Goal: Task Accomplishment & Management: Use online tool/utility

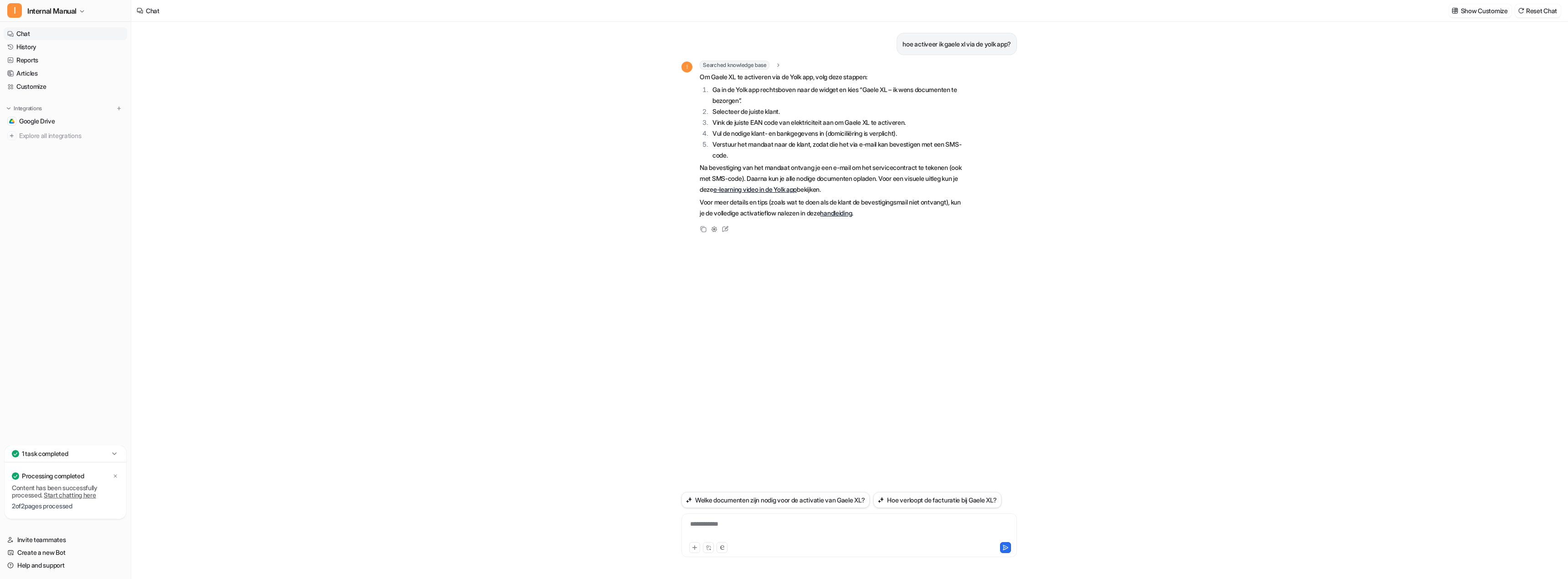
click at [782, 519] on div "**********" at bounding box center [848, 535] width 335 height 44
click at [746, 522] on div at bounding box center [849, 529] width 331 height 21
click at [737, 521] on div at bounding box center [849, 529] width 331 height 21
click at [706, 524] on div at bounding box center [849, 529] width 331 height 21
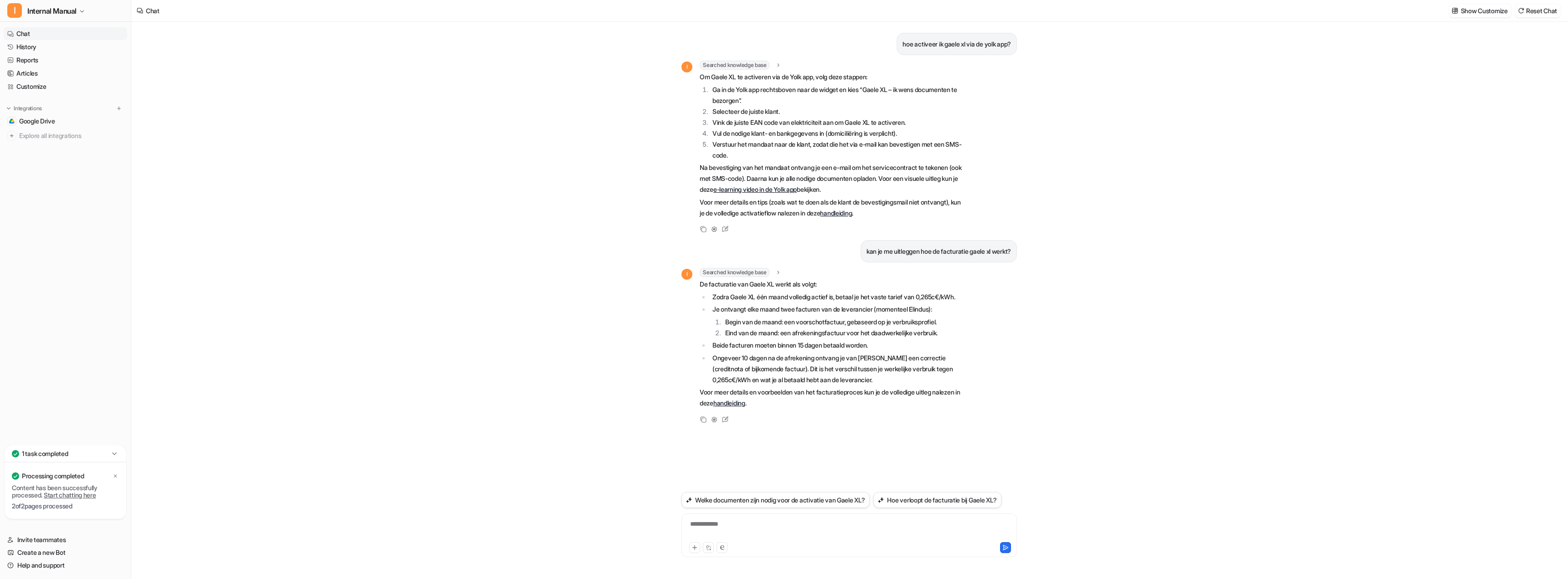
click at [352, 213] on div "hoe activeer ik gaele xl via de yolk app? I Searched knowledge base search_quer…" at bounding box center [849, 300] width 1436 height 557
click at [286, 288] on div "hoe activeer ik gaele xl via de yolk app? I Searched knowledge base search_quer…" at bounding box center [849, 300] width 1436 height 557
click at [41, 84] on link "Customize" at bounding box center [65, 86] width 123 height 12
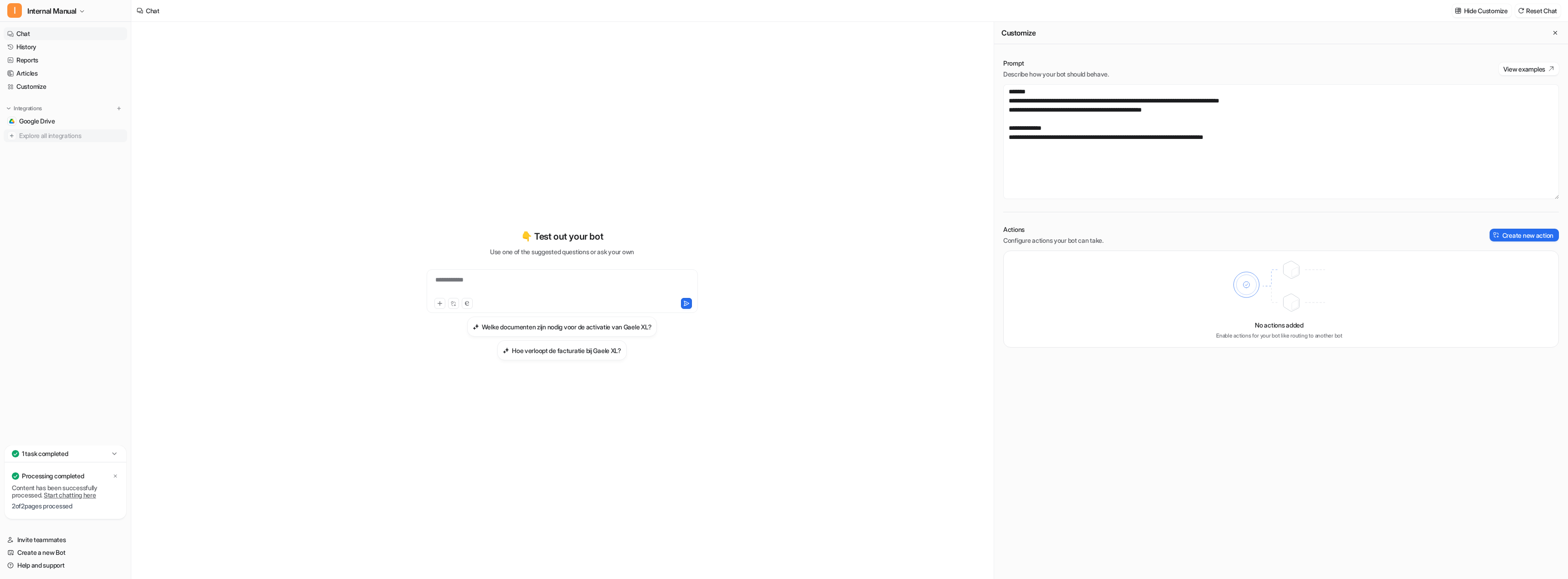
click at [58, 137] on span "Explore all integrations" at bounding box center [71, 136] width 104 height 15
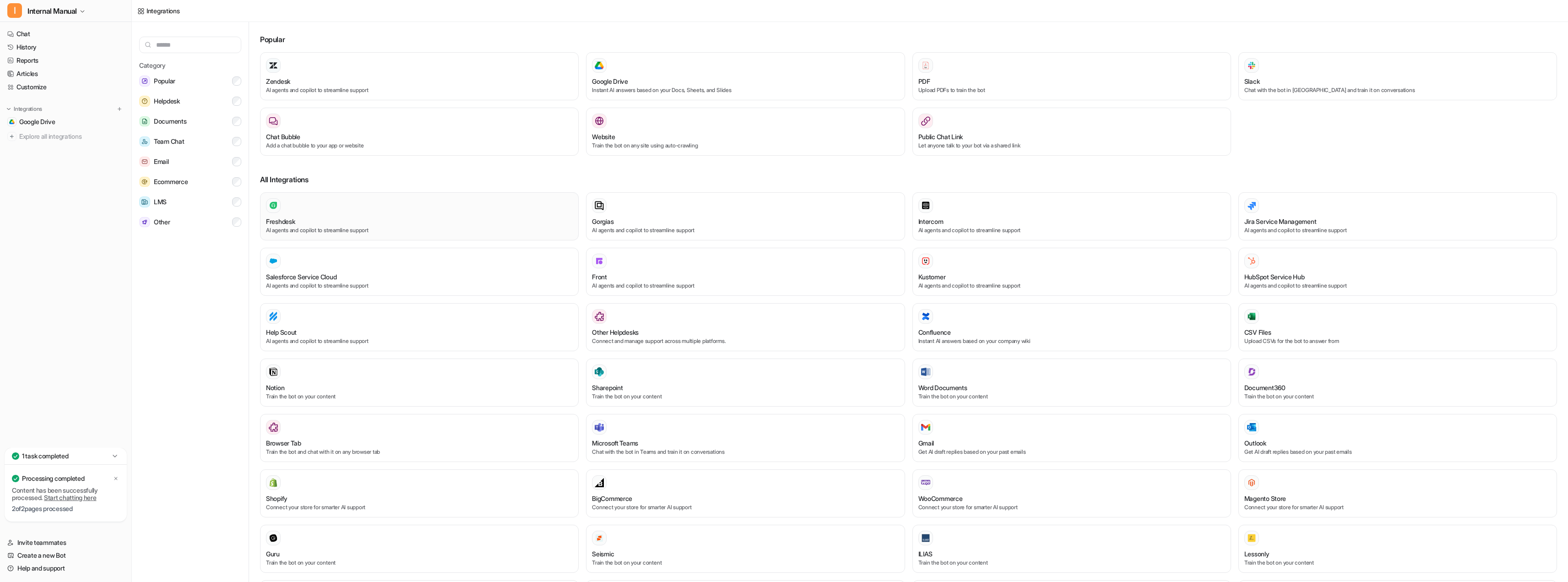
click at [347, 222] on div "Freshdesk" at bounding box center [419, 221] width 307 height 10
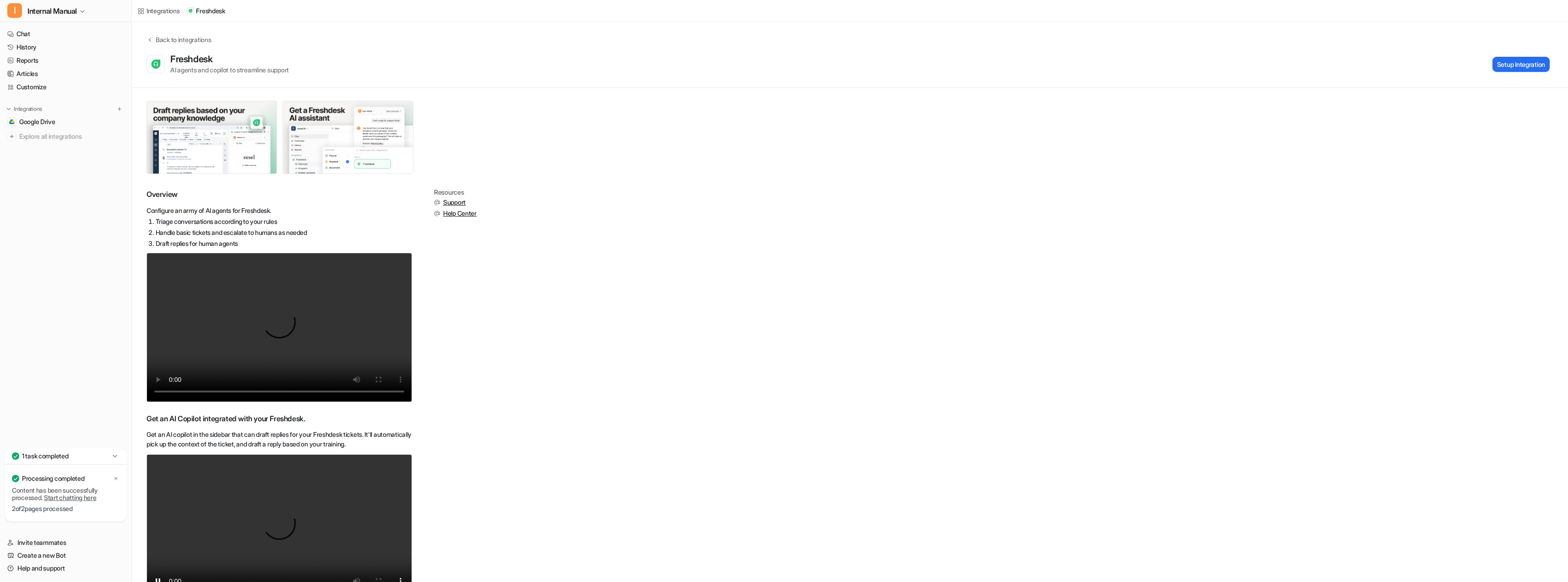
scroll to position [46, 0]
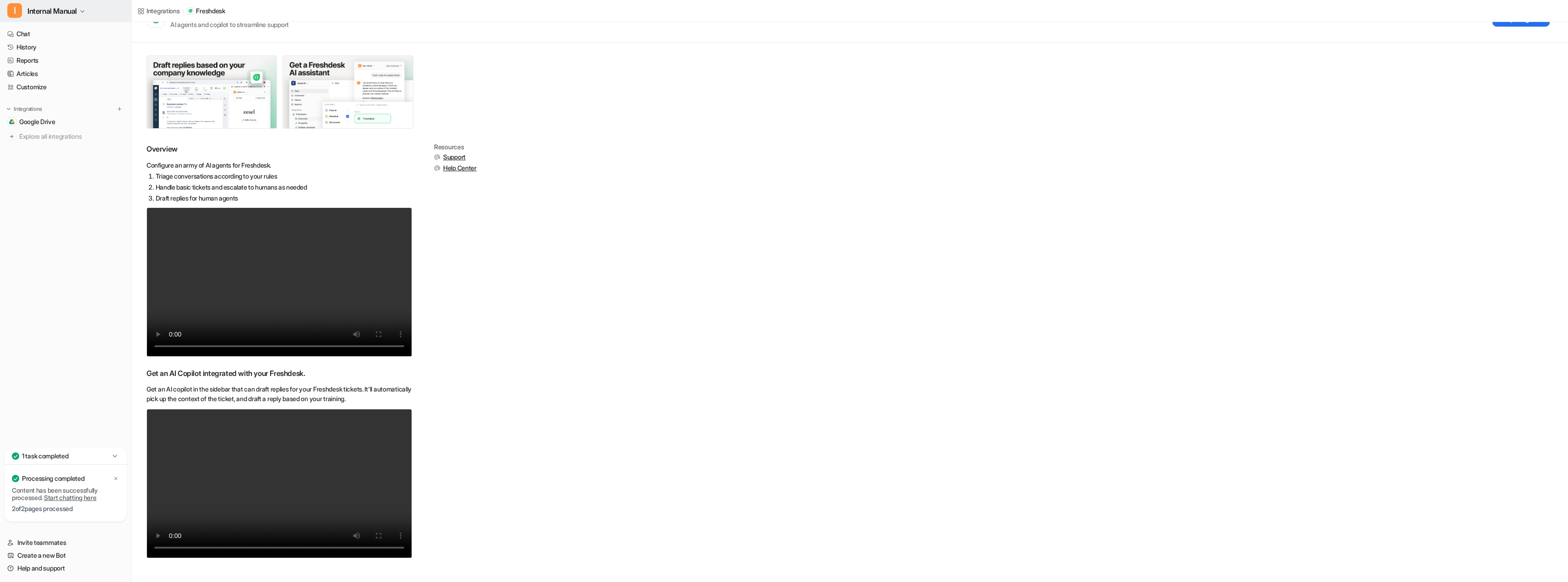
click at [82, 10] on icon "button" at bounding box center [82, 11] width 6 height 6
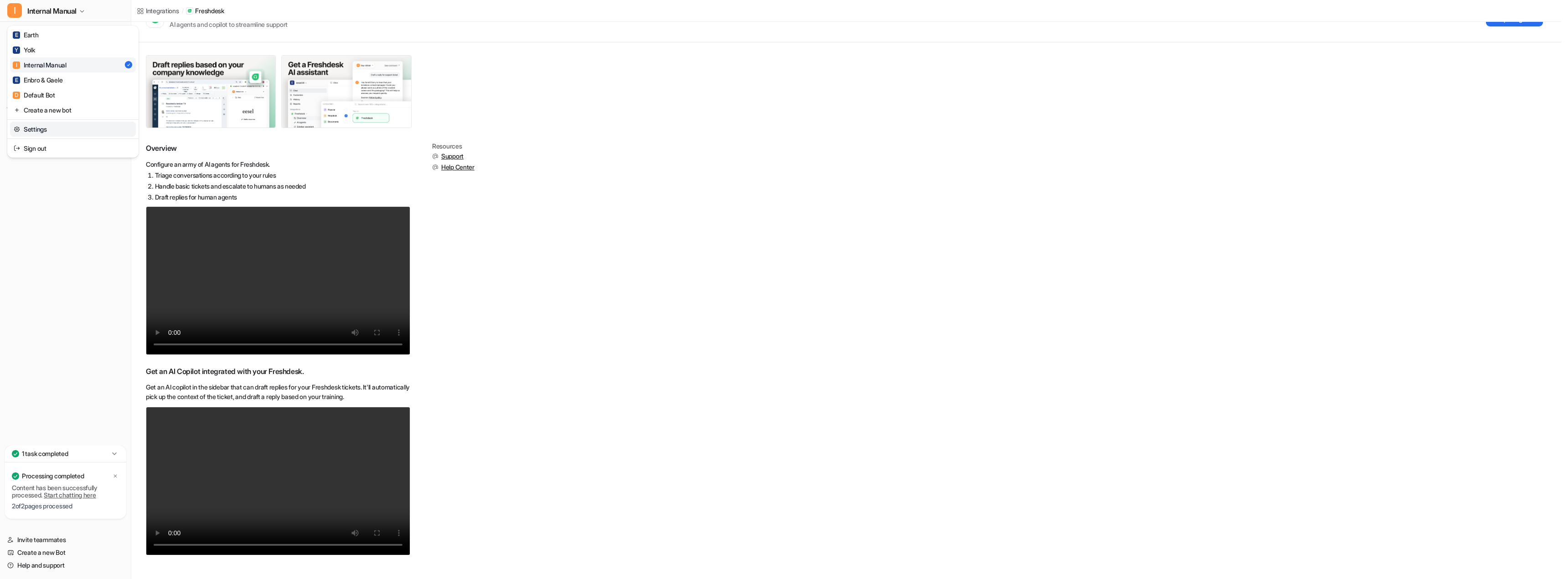
click at [50, 131] on link "Settings" at bounding box center [73, 129] width 126 height 15
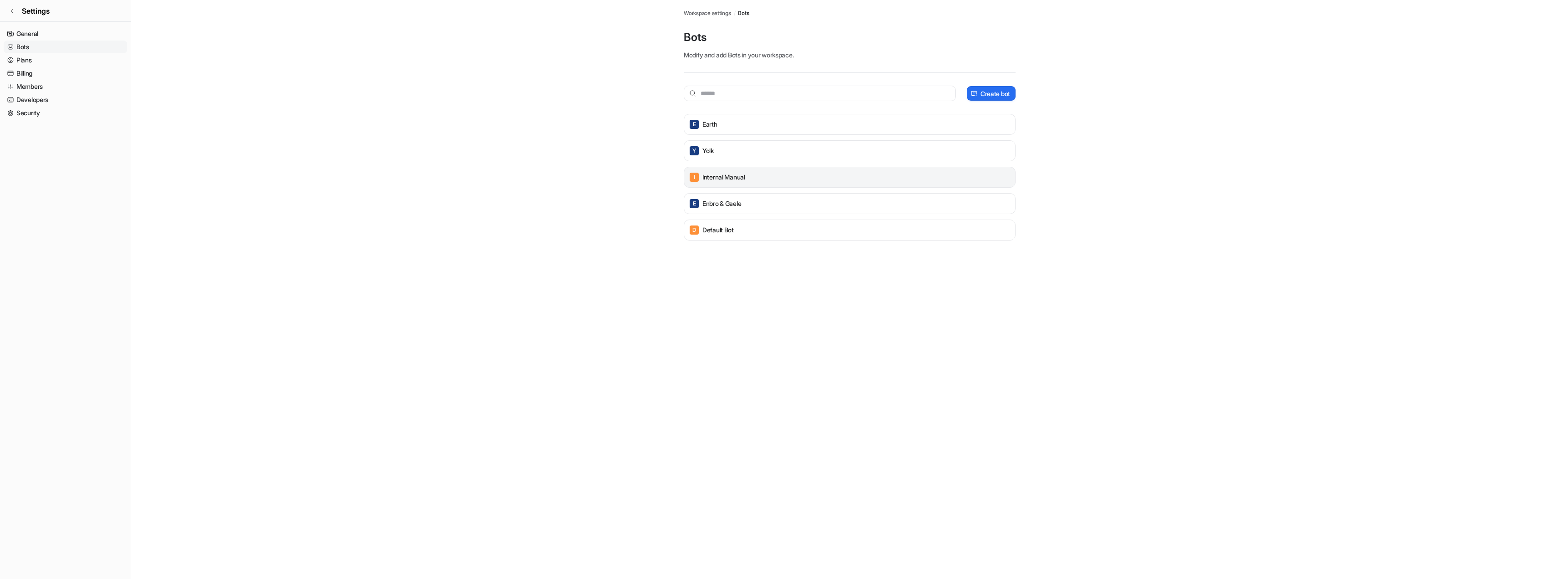
click at [728, 179] on p "Internal Manual" at bounding box center [724, 177] width 43 height 9
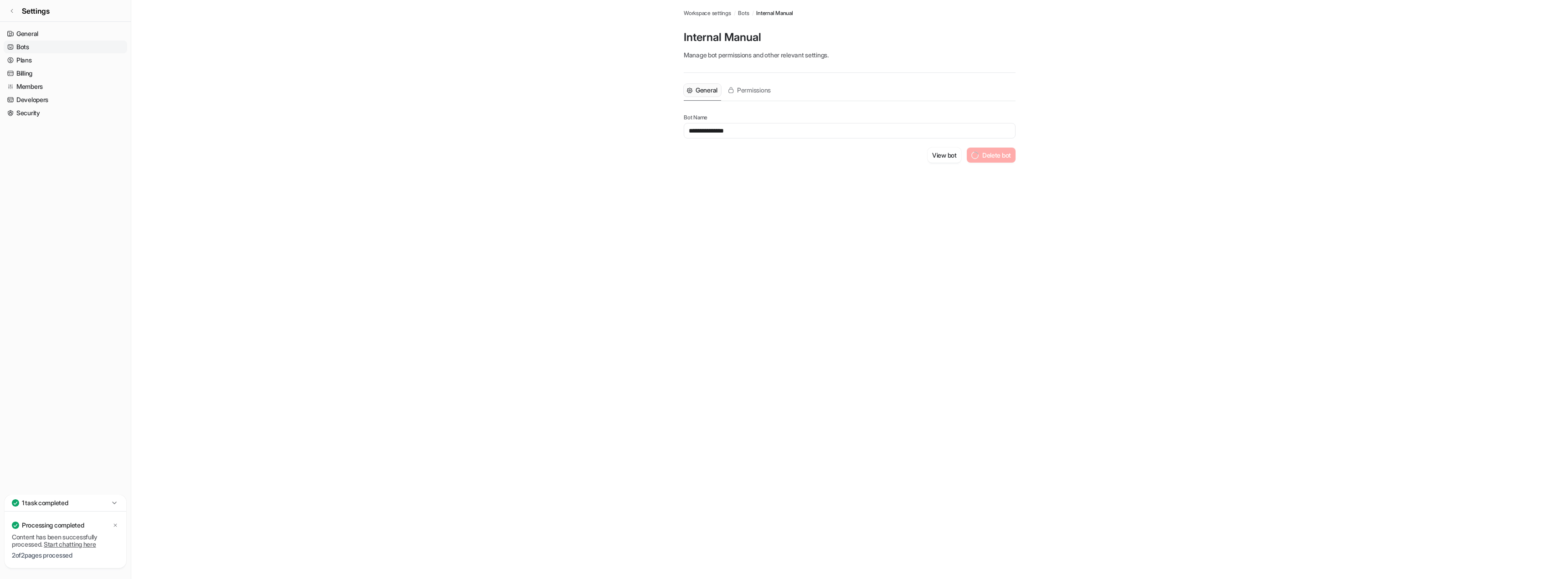
click at [738, 176] on div "**********" at bounding box center [849, 128] width 332 height 112
click at [33, 31] on link "General" at bounding box center [65, 33] width 123 height 12
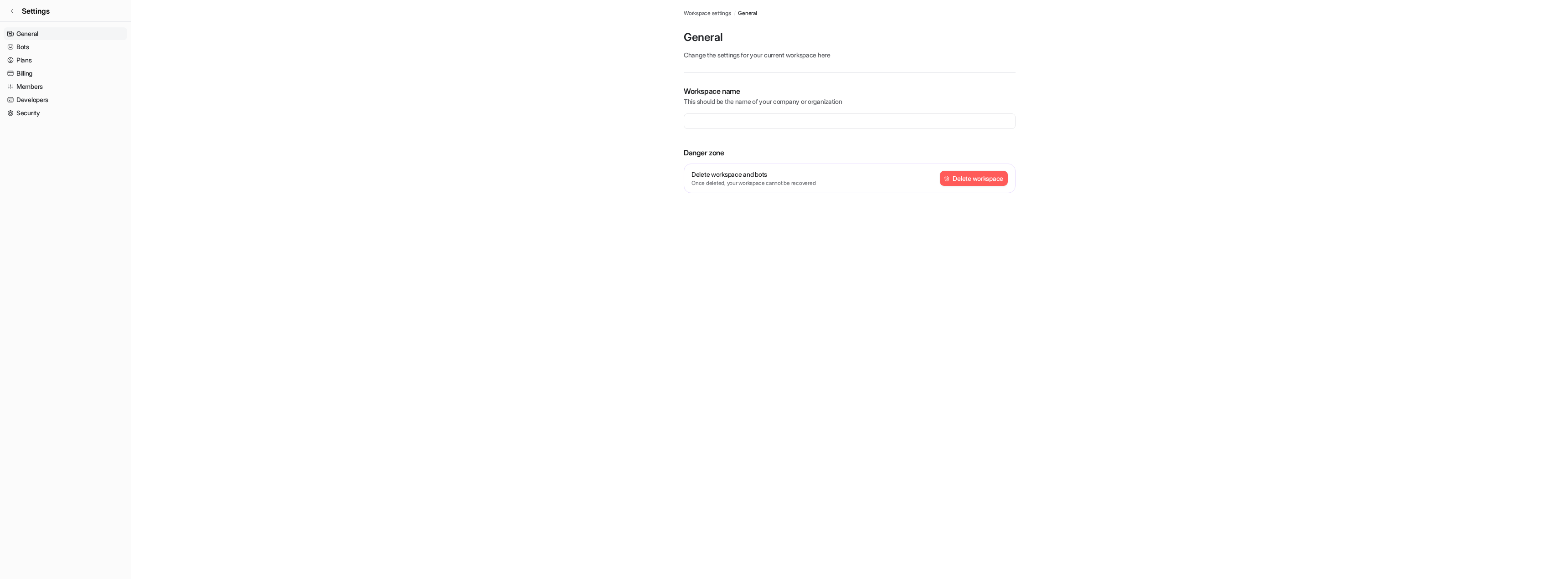
type input "********"
drag, startPoint x: 502, startPoint y: 266, endPoint x: 351, endPoint y: 165, distance: 181.7
click at [502, 266] on div "Integrations / Freshdesk Workspace settings / General General Change the settin…" at bounding box center [784, 290] width 1568 height 579
click at [18, 8] on link "Settings" at bounding box center [65, 11] width 131 height 22
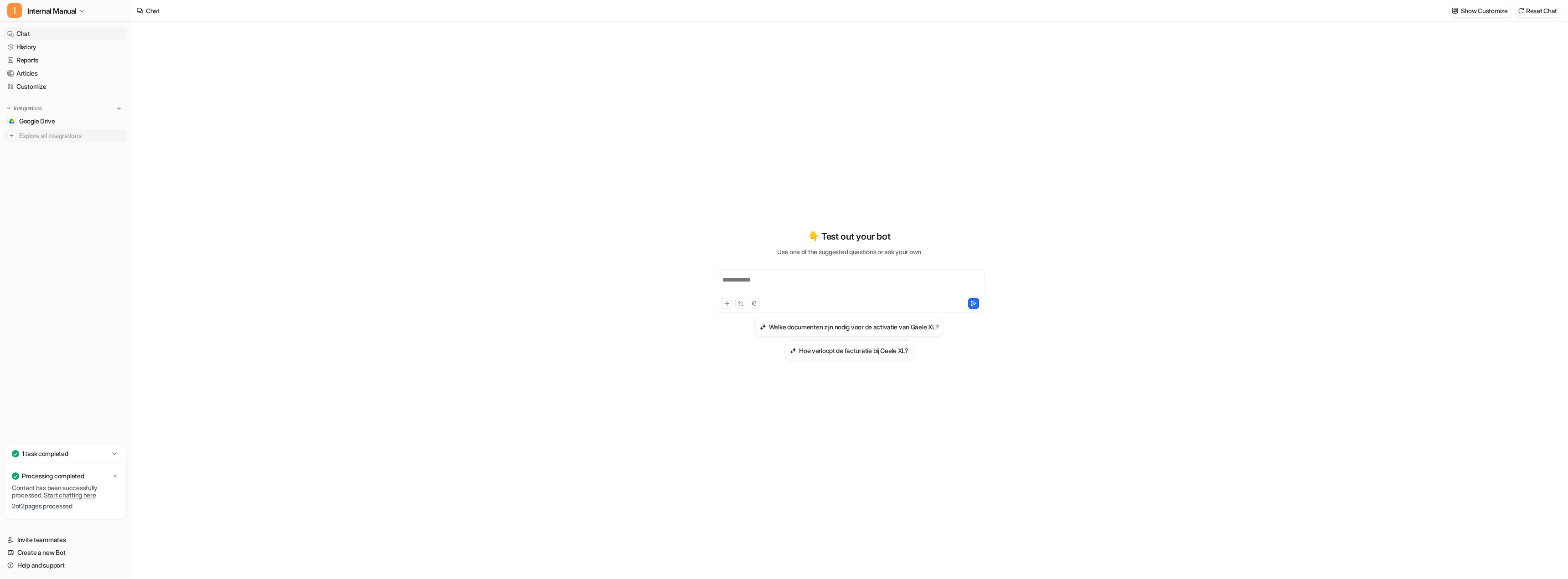
click at [41, 136] on span "Explore all integrations" at bounding box center [71, 136] width 104 height 15
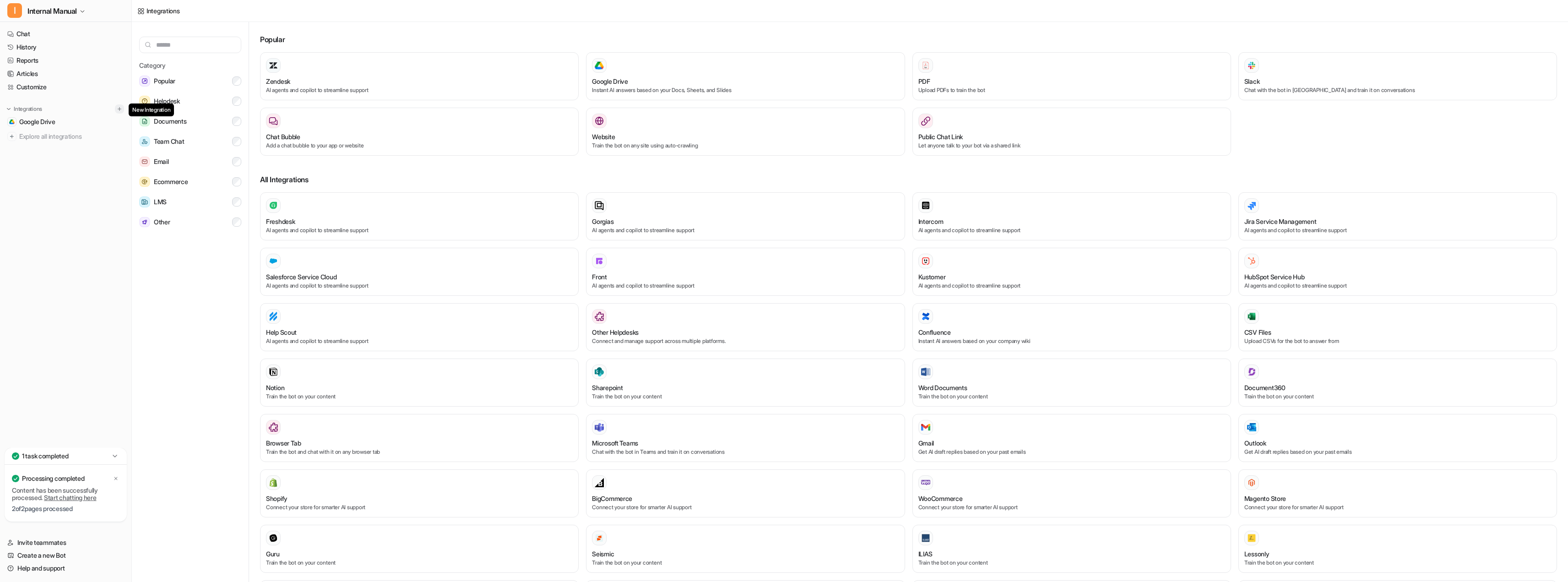
click at [118, 109] on img at bounding box center [120, 109] width 7 height 7
click at [37, 86] on link "Customize" at bounding box center [65, 86] width 124 height 12
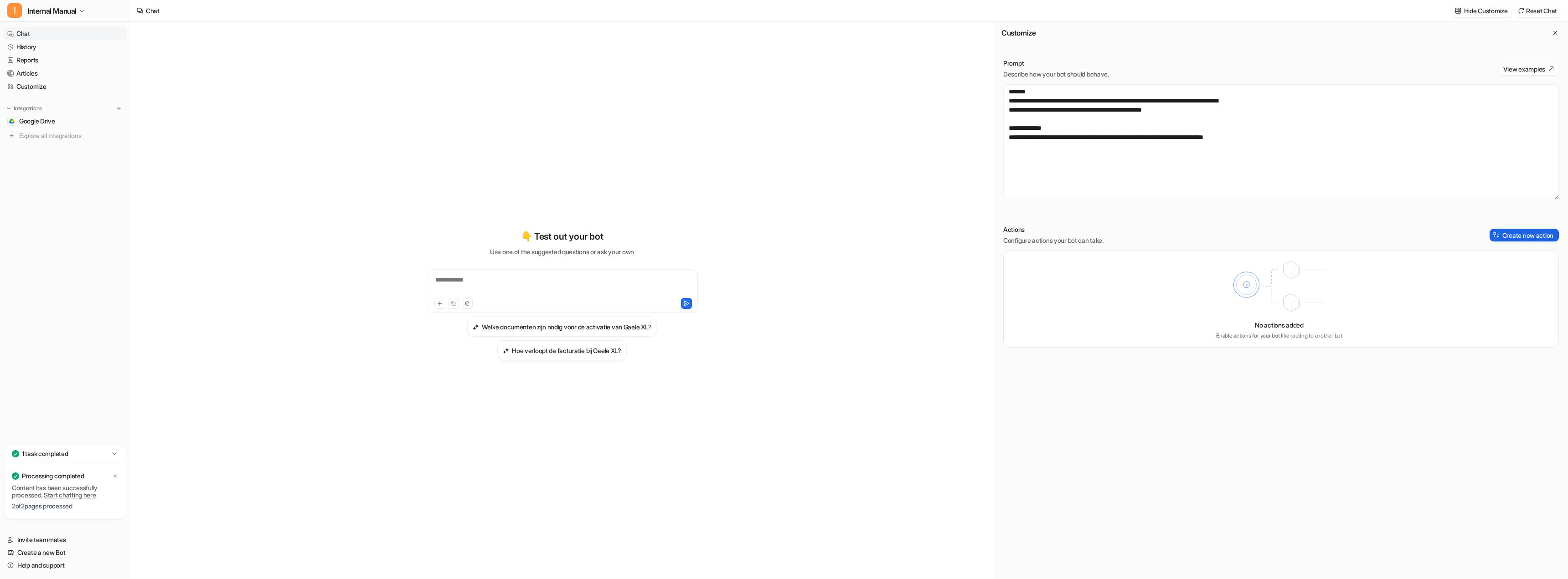
click at [1517, 235] on button "Create new action" at bounding box center [1524, 234] width 70 height 12
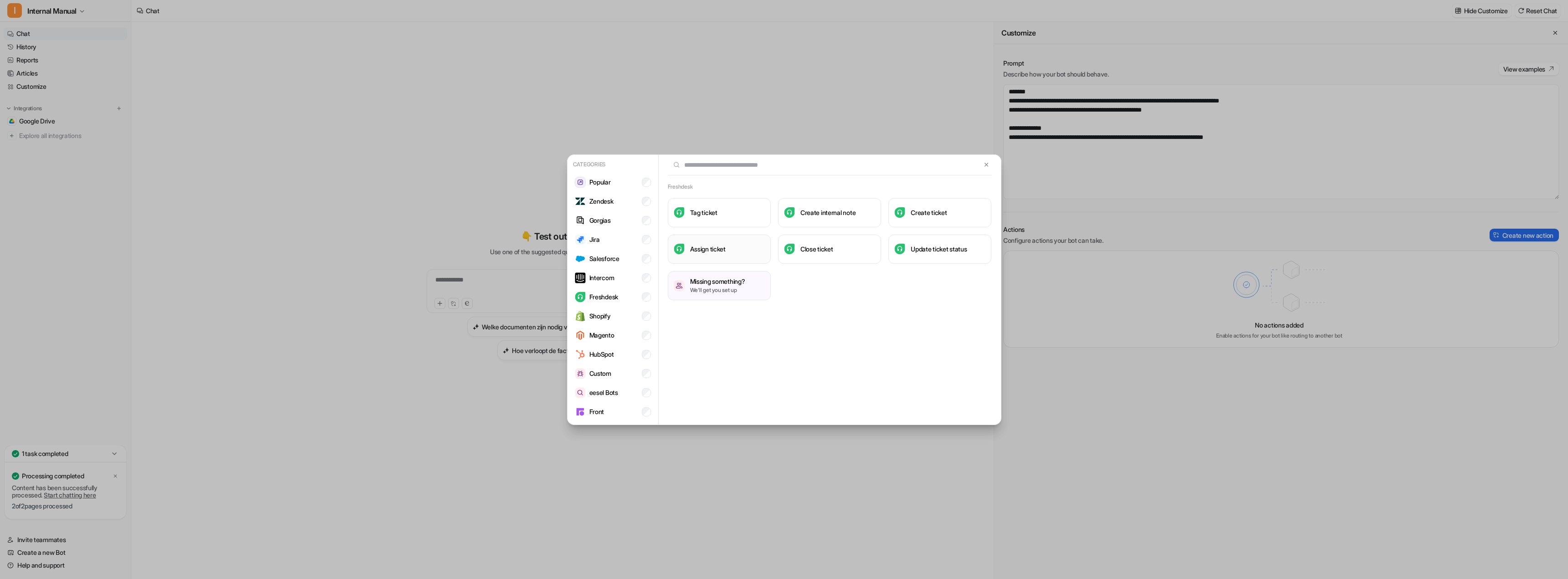
click at [715, 251] on h3 "Assign ticket" at bounding box center [707, 249] width 36 height 10
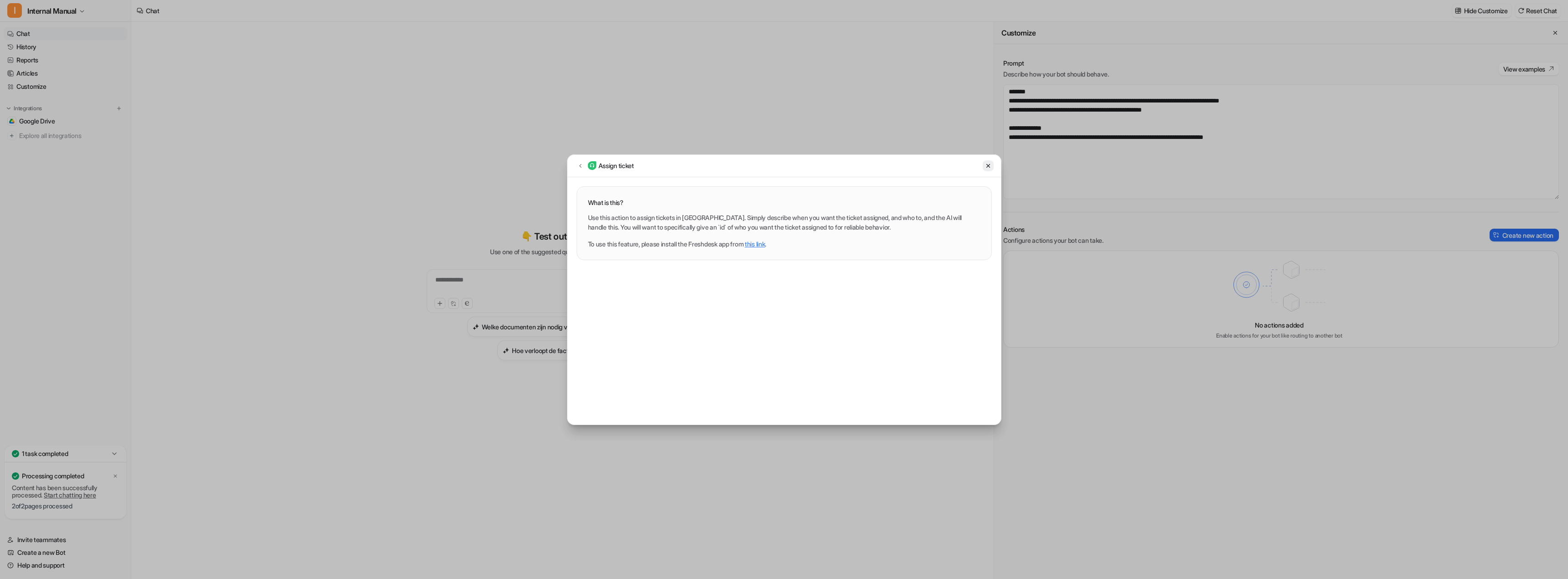
click at [987, 165] on icon at bounding box center [987, 165] width 3 height 3
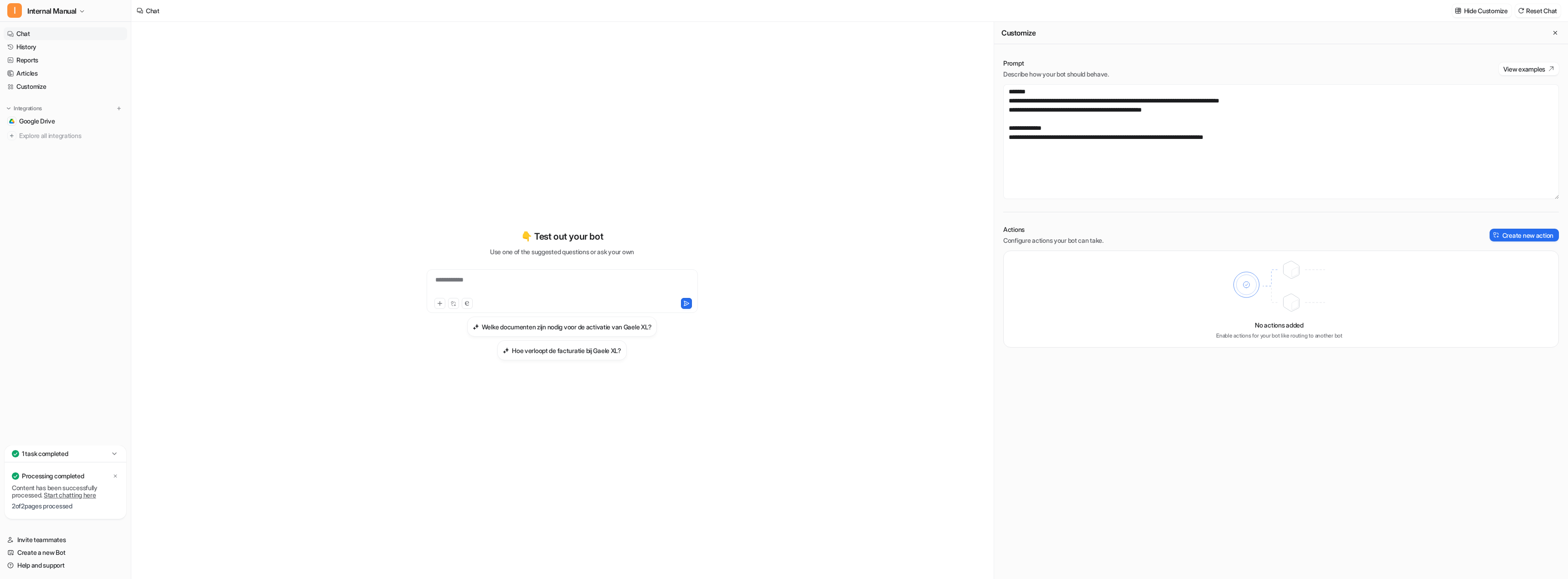
drag, startPoint x: 444, startPoint y: 129, endPoint x: 756, endPoint y: 16, distance: 331.8
click at [491, 139] on div "**********" at bounding box center [561, 295] width 335 height 405
